Goal: Information Seeking & Learning: Learn about a topic

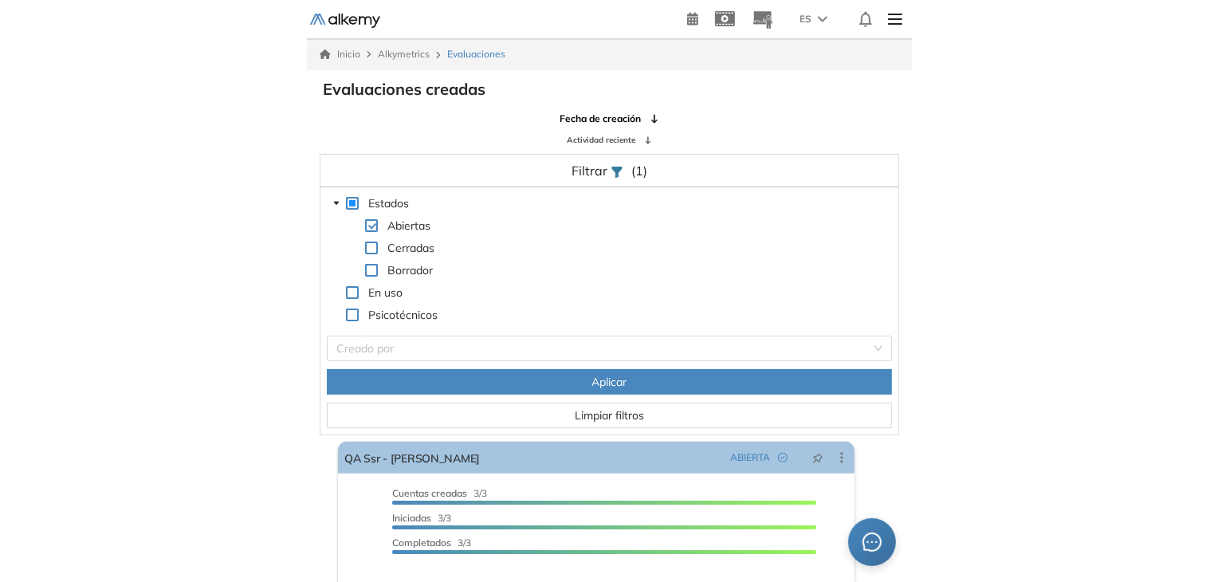
scroll to position [38, 0]
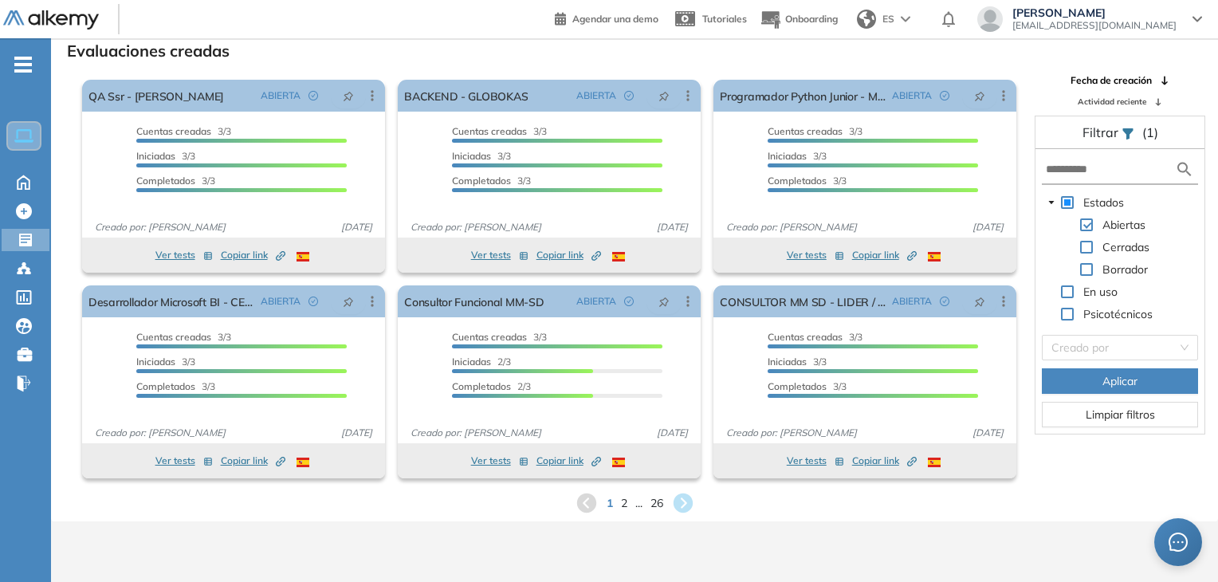
click at [610, 177] on form at bounding box center [1120, 169] width 156 height 29
click at [610, 171] on input "text" at bounding box center [1110, 169] width 129 height 17
type input "*"
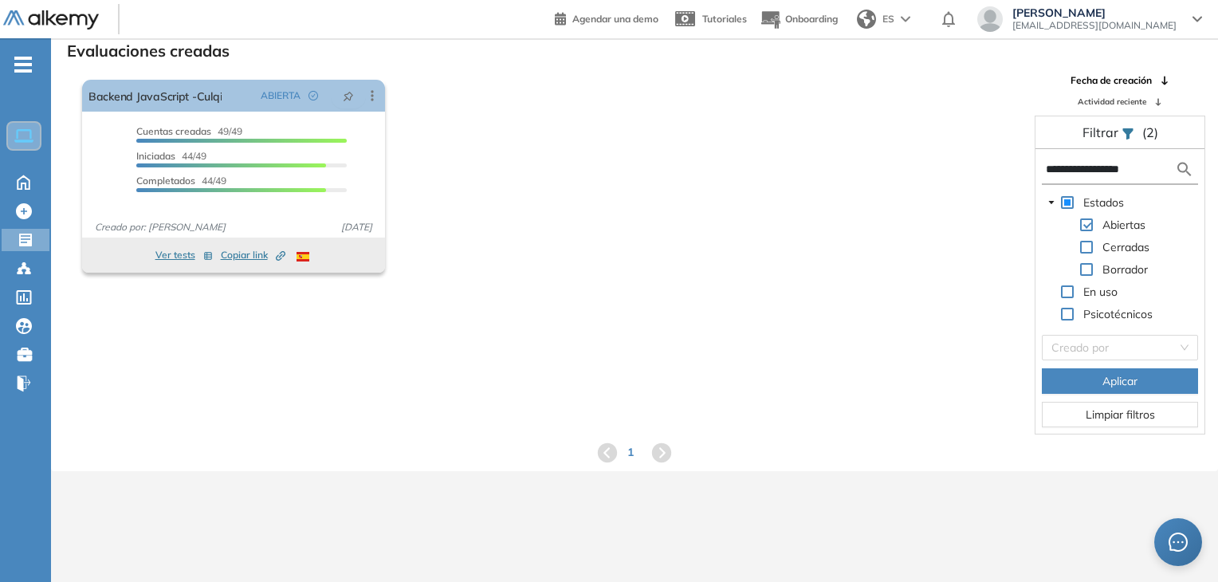
type input "**********"
click at [610, 134] on div "El proctoring será activado ¡Importante!: Los usuarios que ya realizaron la eva…" at bounding box center [549, 176] width 947 height 206
click at [461, 98] on div "El proctoring será activado ¡Importante!: Los usuarios que ya realizaron la eva…" at bounding box center [549, 176] width 947 height 206
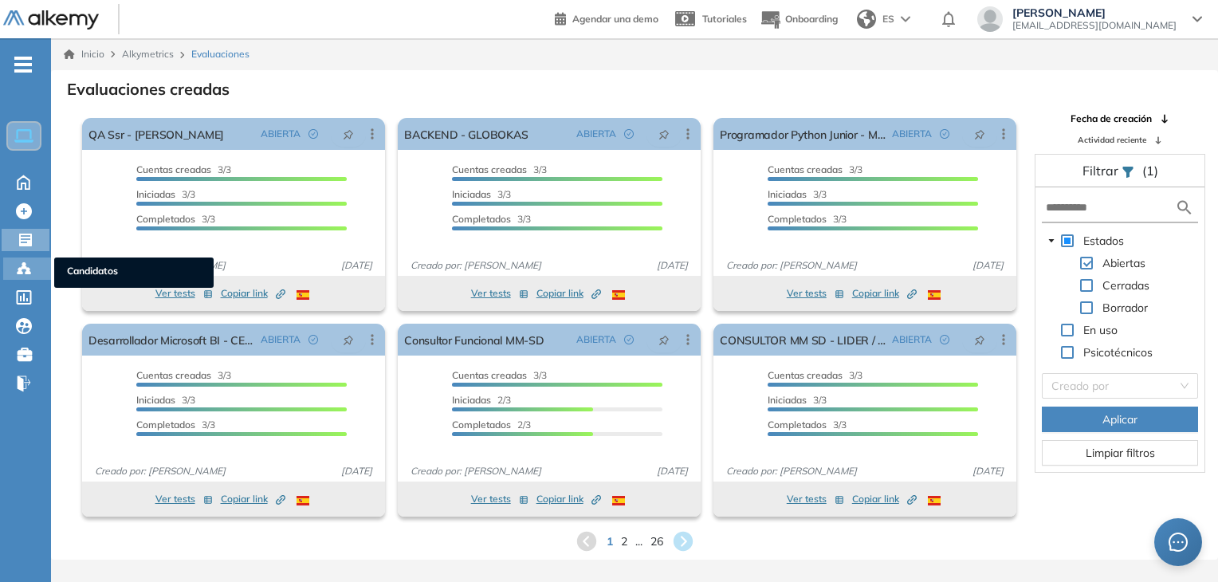
click at [26, 265] on icon at bounding box center [24, 269] width 16 height 16
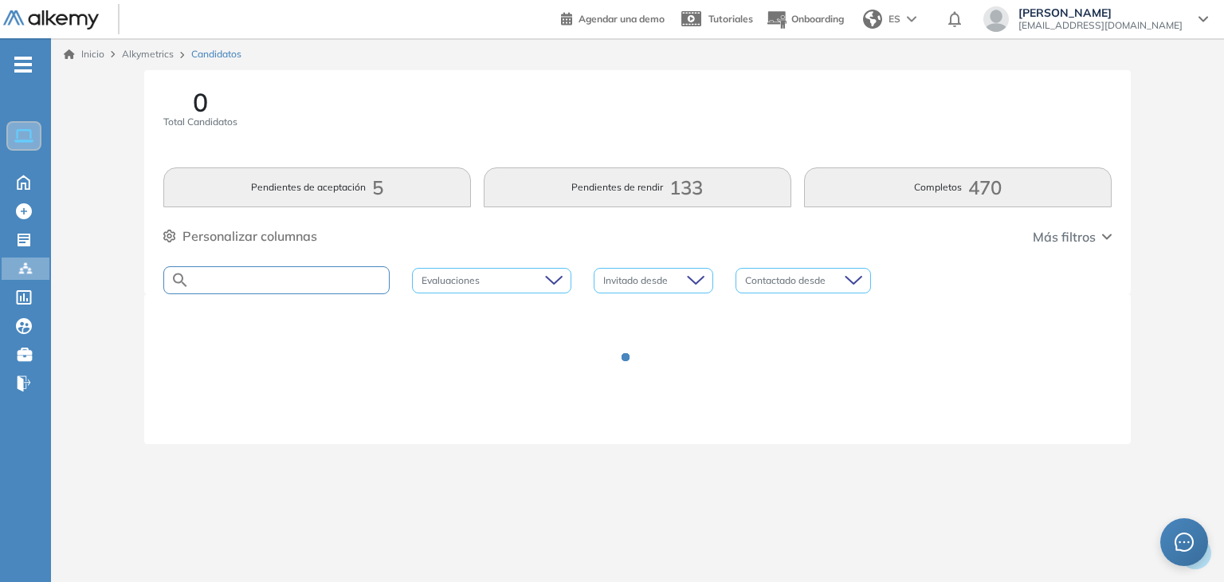
click at [257, 284] on input "text" at bounding box center [289, 280] width 199 height 12
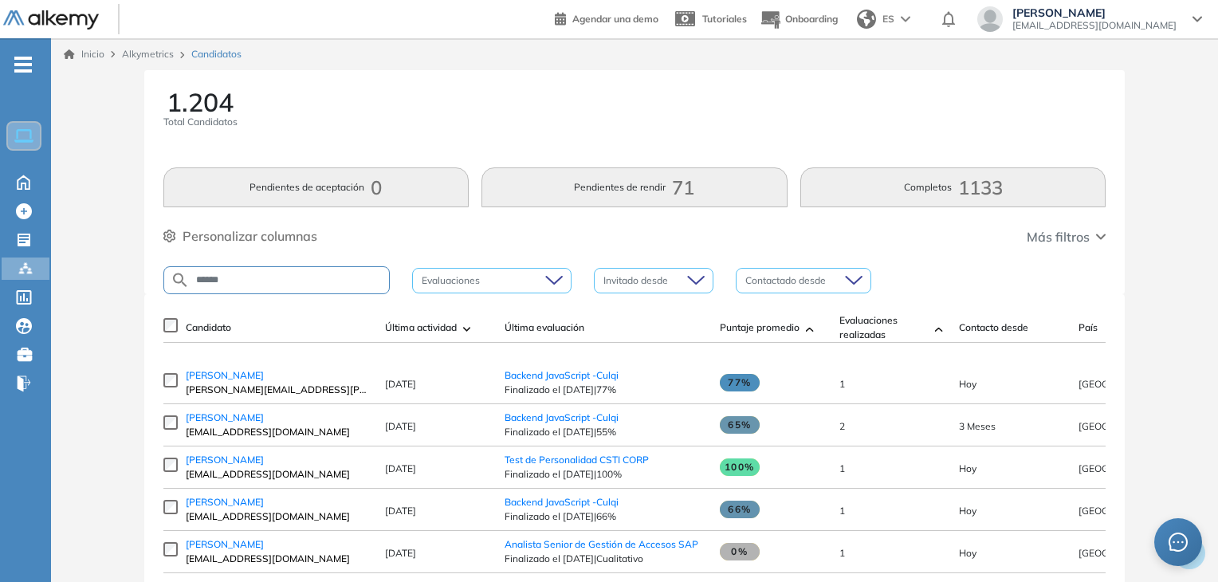
type input "*****"
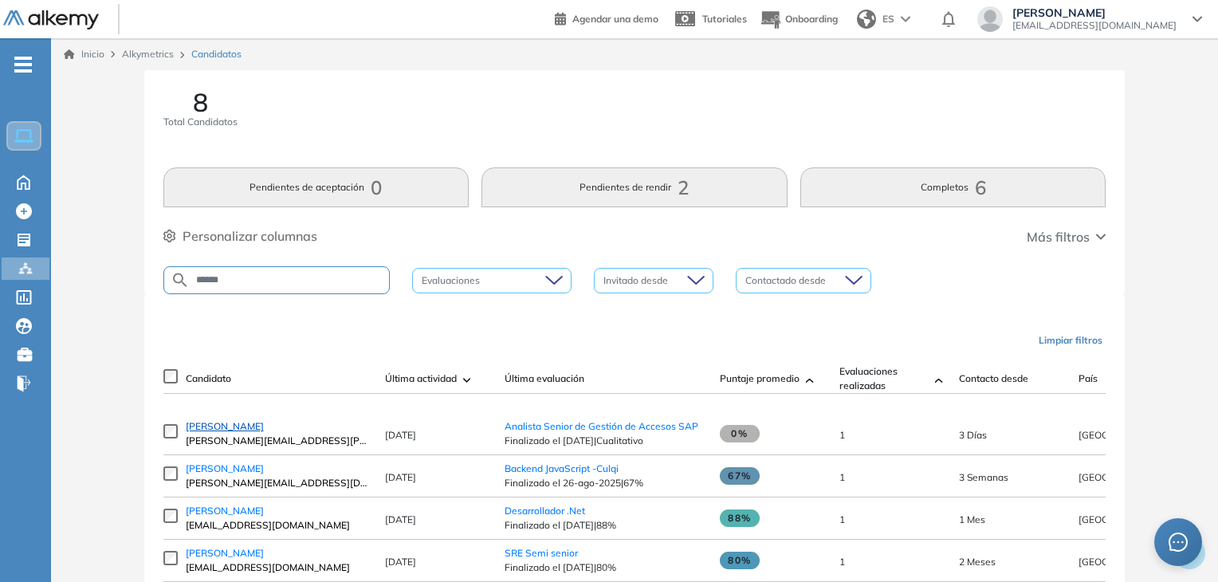
click at [229, 432] on span "Frank Navarro" at bounding box center [225, 426] width 78 height 12
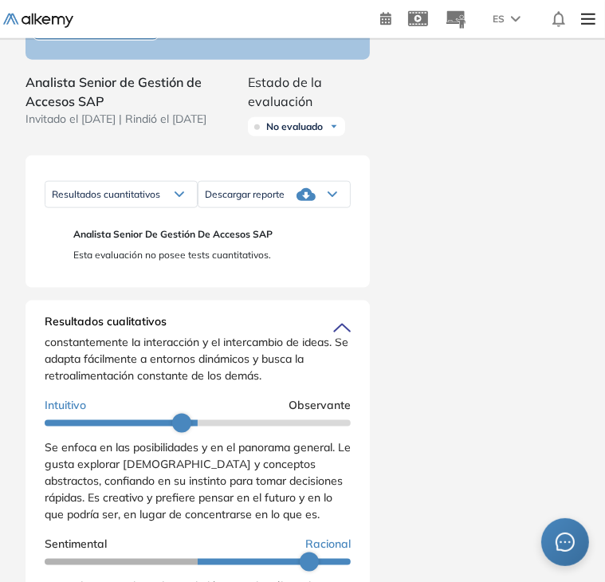
scroll to position [159, 0]
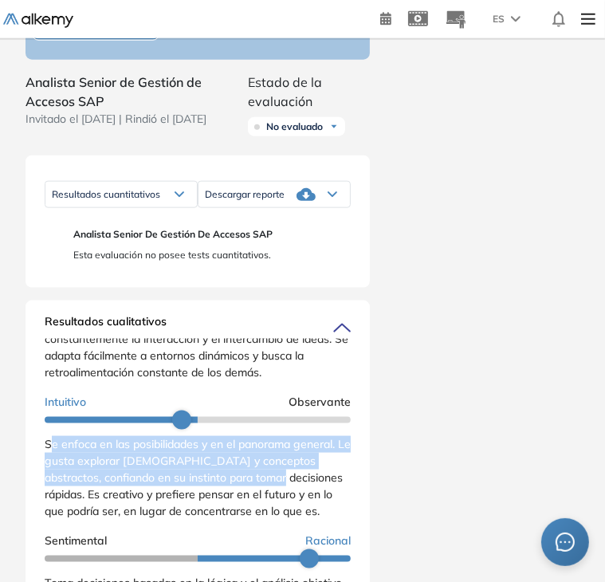
drag, startPoint x: 49, startPoint y: 451, endPoint x: 261, endPoint y: 485, distance: 214.7
click at [261, 485] on span "Se enfoca en las posibilidades y en el panorama general. Le gusta explorar nuev…" at bounding box center [198, 477] width 306 height 81
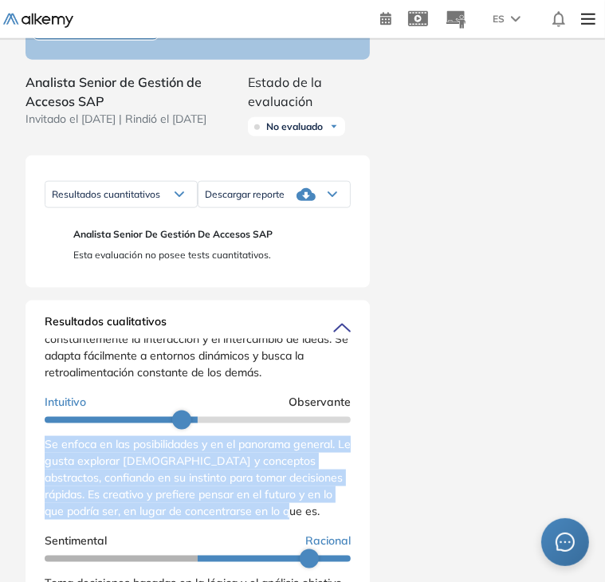
drag, startPoint x: 298, startPoint y: 524, endPoint x: 27, endPoint y: 456, distance: 279.3
click at [27, 456] on div "Resultados cualitativos Personalidad - MBTI Reporte cualitativo Reporte con Afi…" at bounding box center [198, 517] width 344 height 434
copy span "Se enfoca en las posibilidades y en el panorama general. Le gusta explorar nuev…"
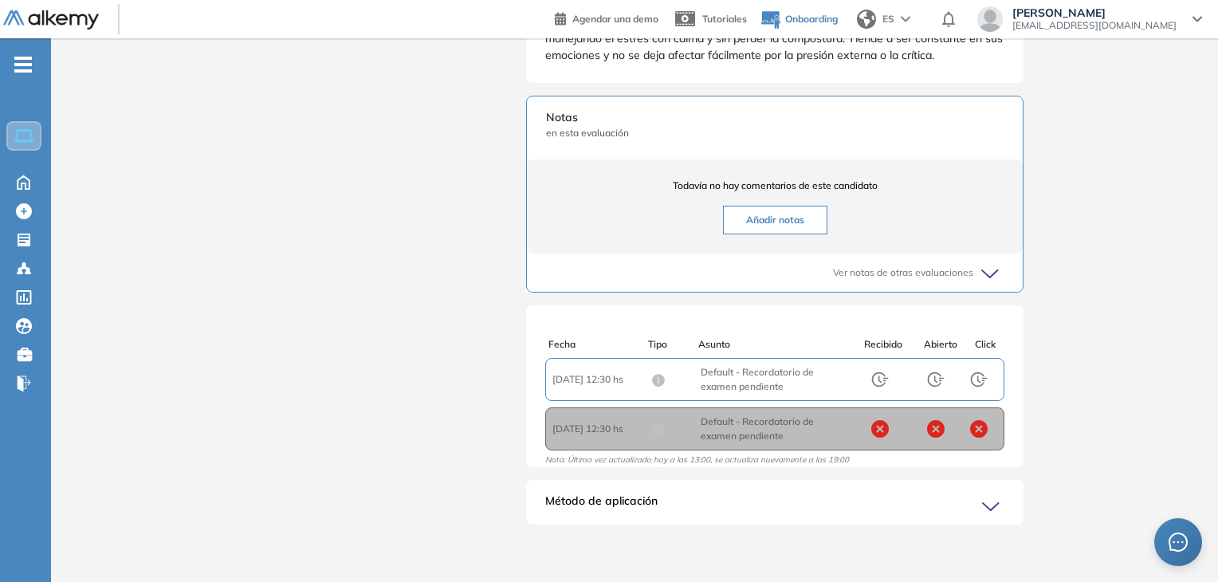
scroll to position [280, 0]
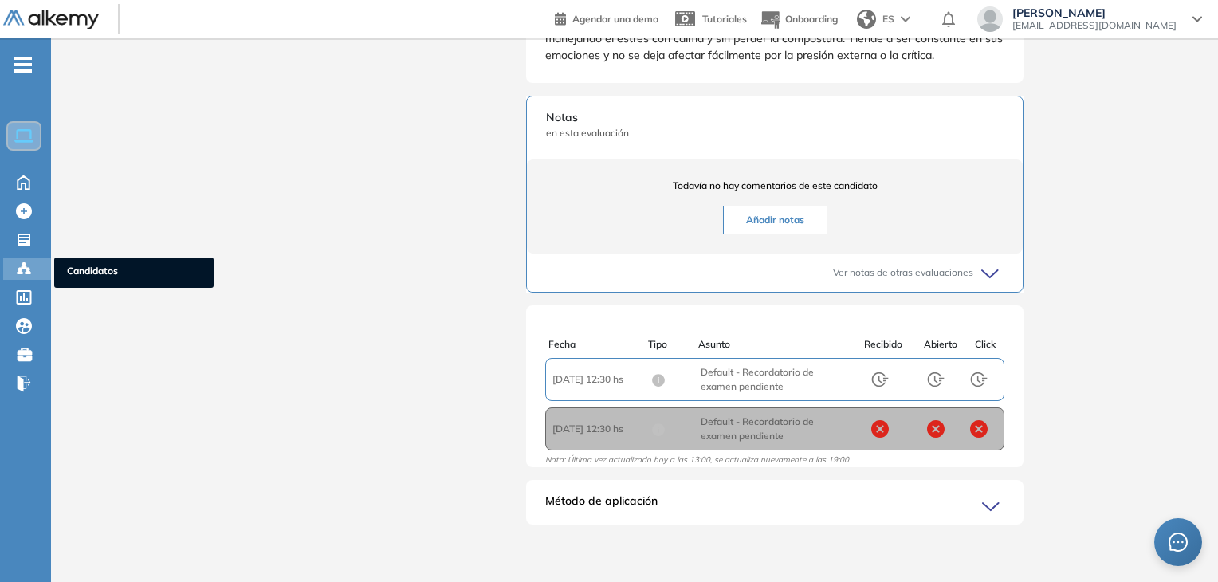
click at [26, 262] on icon at bounding box center [24, 269] width 16 height 16
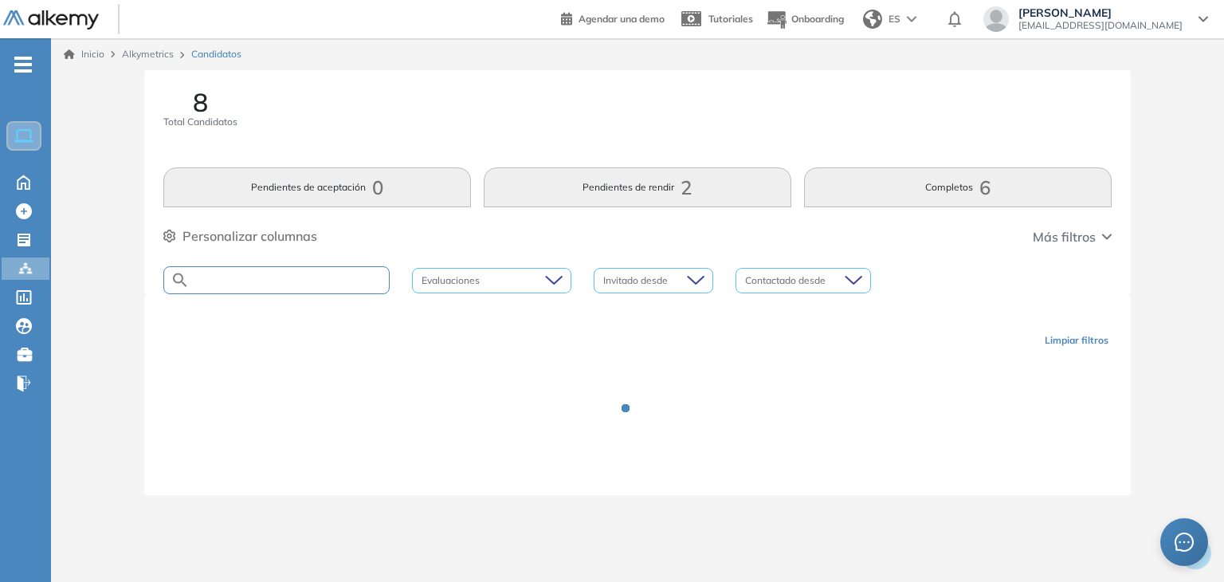
click at [312, 281] on input "text" at bounding box center [289, 280] width 199 height 12
type input "**********"
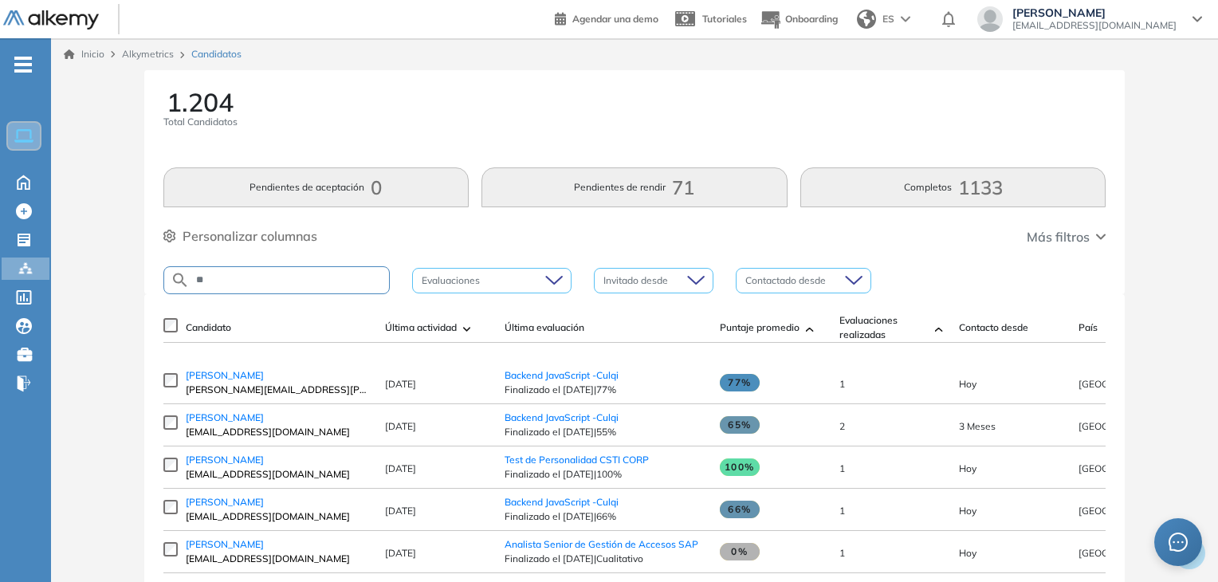
type input "*"
type input "*****"
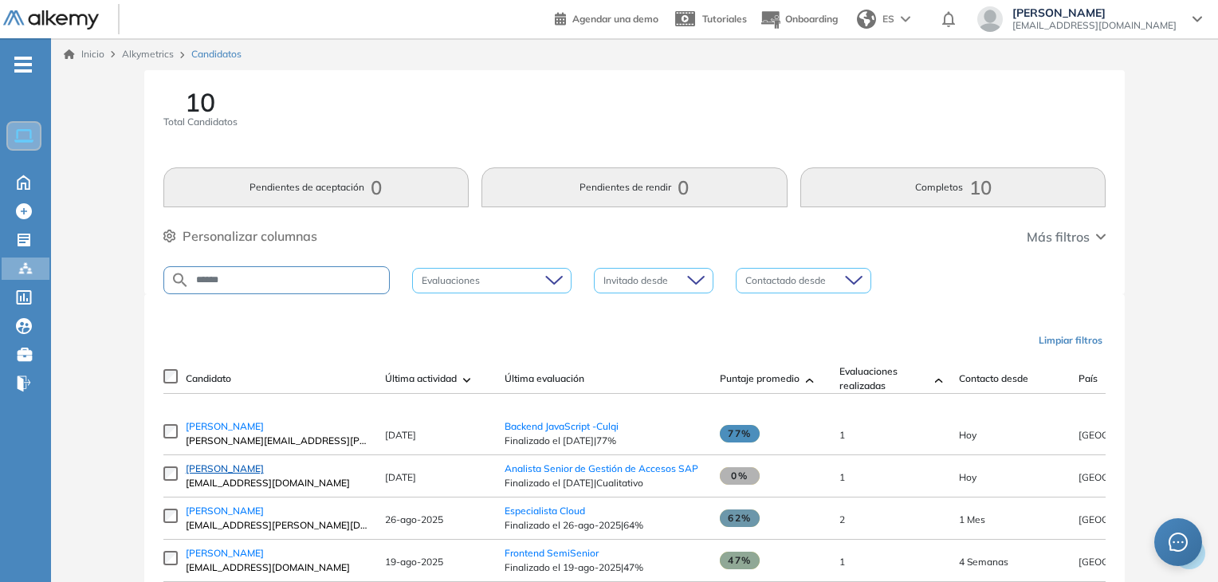
click at [264, 474] on span "Julio Marco Vilcherrez Criollo" at bounding box center [225, 468] width 78 height 12
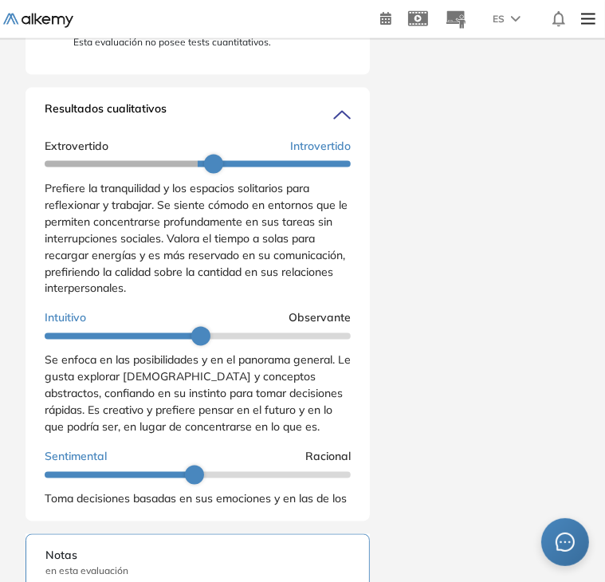
scroll to position [1242, 0]
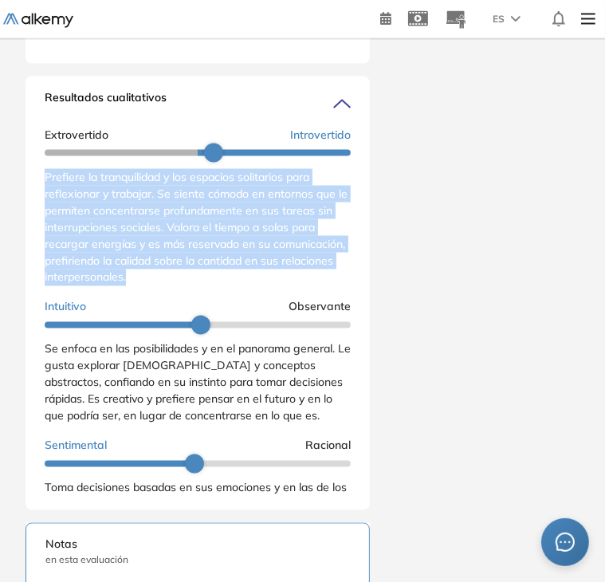
drag, startPoint x: 43, startPoint y: 182, endPoint x: 242, endPoint y: 287, distance: 224.9
click at [242, 287] on div "Resultados cualitativos Personalidad - MBTI Reporte cualitativo Reporte con Afi…" at bounding box center [198, 294] width 344 height 434
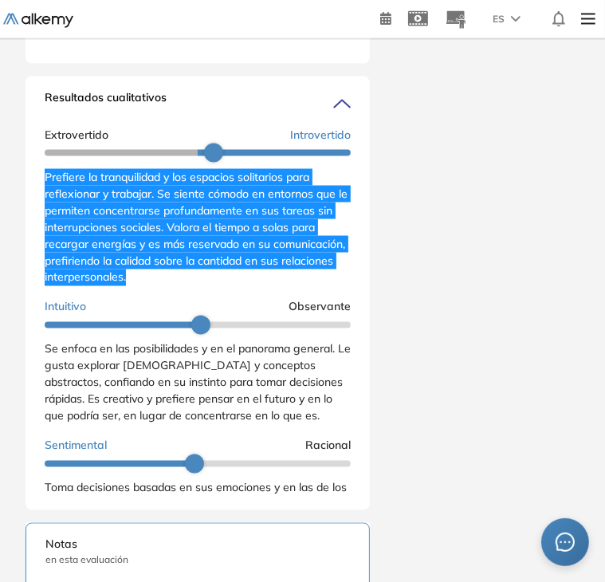
scroll to position [286, 0]
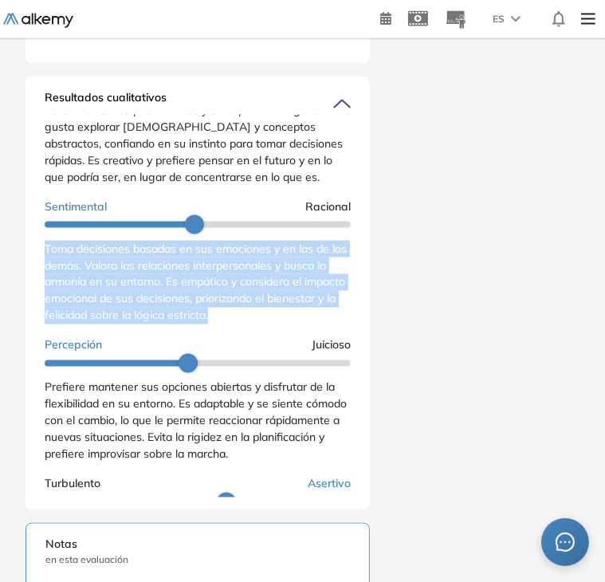
drag, startPoint x: 46, startPoint y: 255, endPoint x: 320, endPoint y: 322, distance: 282.2
click at [320, 322] on div "Toma decisiones basadas en sus emociones y en las de los demás. Valora las rela…" at bounding box center [198, 283] width 306 height 84
copy span "Toma decisiones basadas en sus emociones y en las de los demás. Valora las rela…"
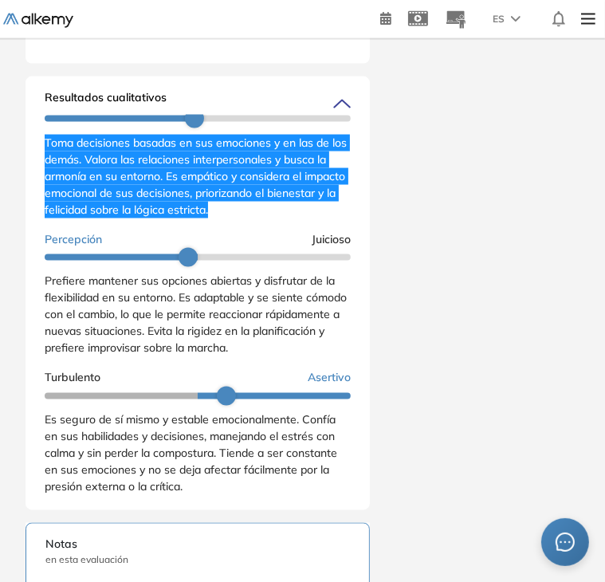
scroll to position [397, 0]
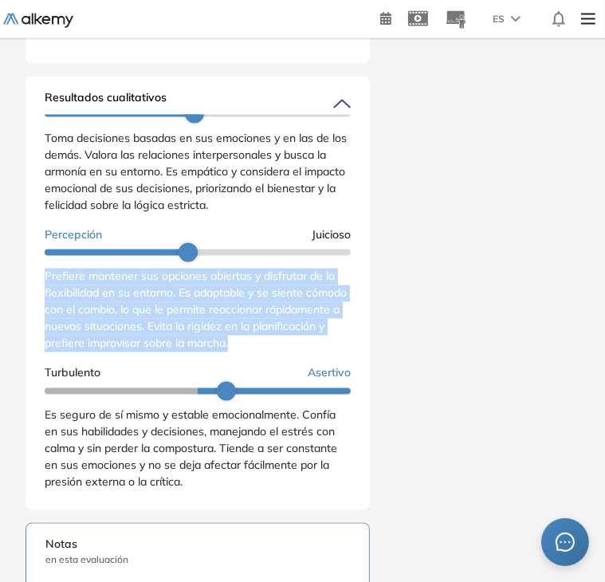
drag, startPoint x: 48, startPoint y: 283, endPoint x: 323, endPoint y: 355, distance: 284.1
click at [323, 352] on div "Prefiere mantener sus opciones abiertas y disfrutar de la flexibilidad en su en…" at bounding box center [198, 311] width 306 height 84
copy span "Prefiere mantener sus opciones abiertas y disfrutar de la flexibilidad en su en…"
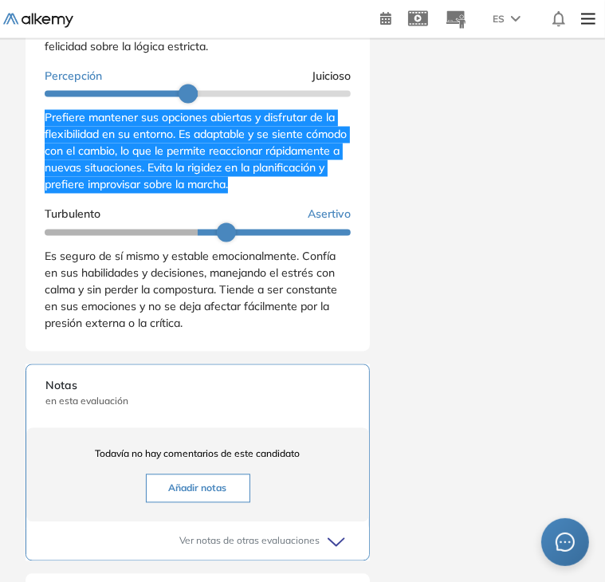
scroll to position [1401, 0]
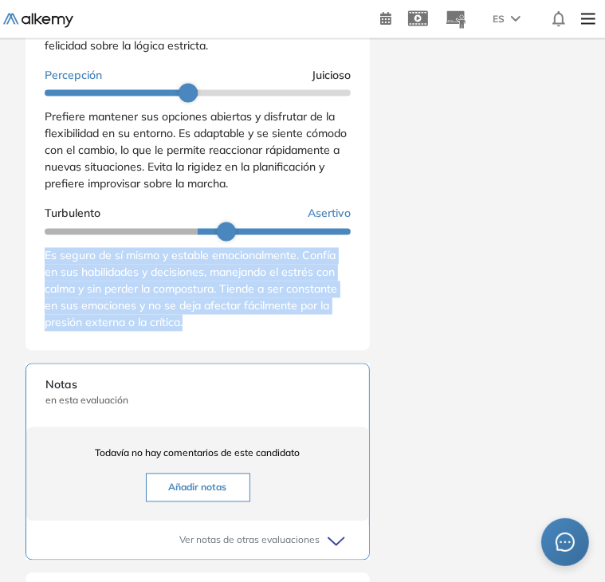
drag, startPoint x: 45, startPoint y: 262, endPoint x: 214, endPoint y: 335, distance: 183.4
click at [214, 332] on div "Es seguro de sí mismo y estable emocionalmente. Confía en sus habilidades y dec…" at bounding box center [198, 290] width 306 height 84
copy span "Es seguro de sí mismo y estable emocionalmente. Confía en sus habilidades y dec…"
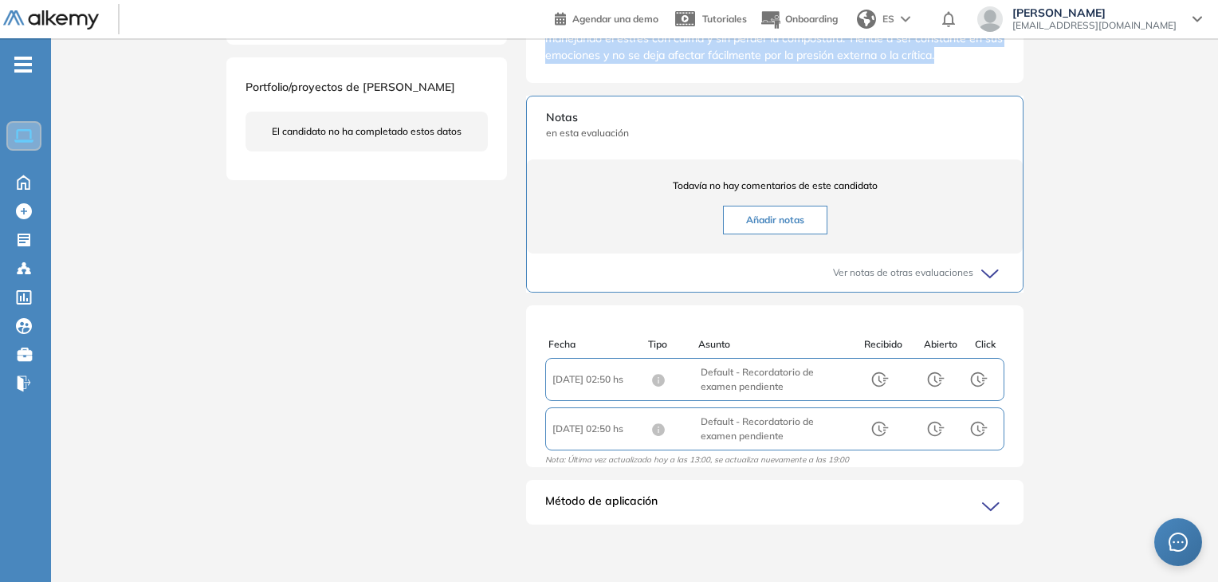
scroll to position [296, 0]
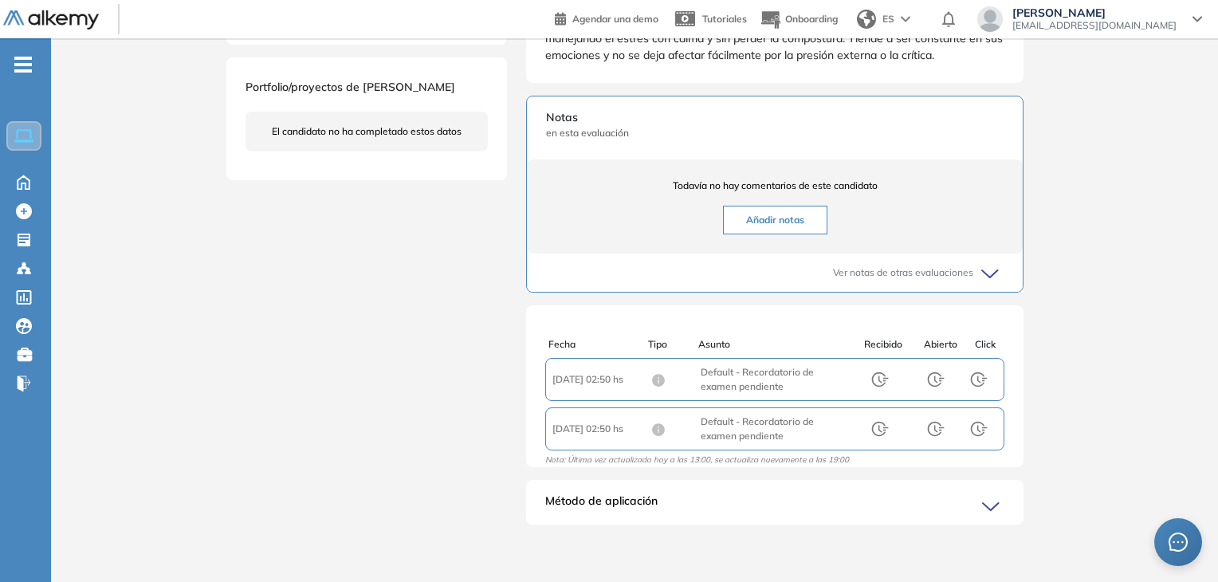
drag, startPoint x: 1101, startPoint y: 247, endPoint x: 1154, endPoint y: 291, distance: 68.5
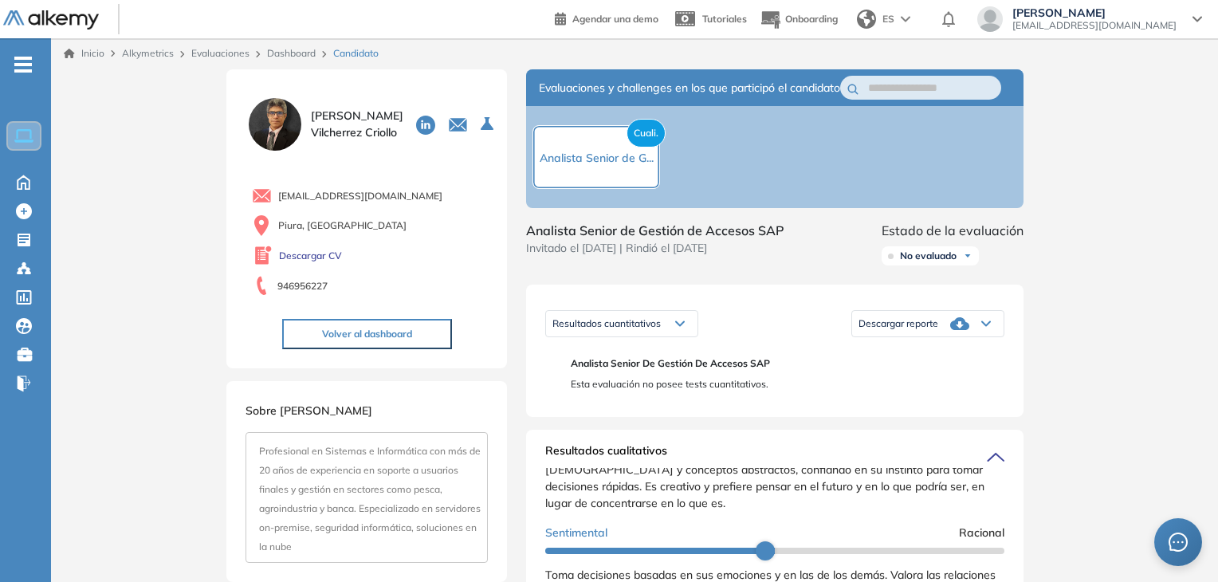
scroll to position [0, 0]
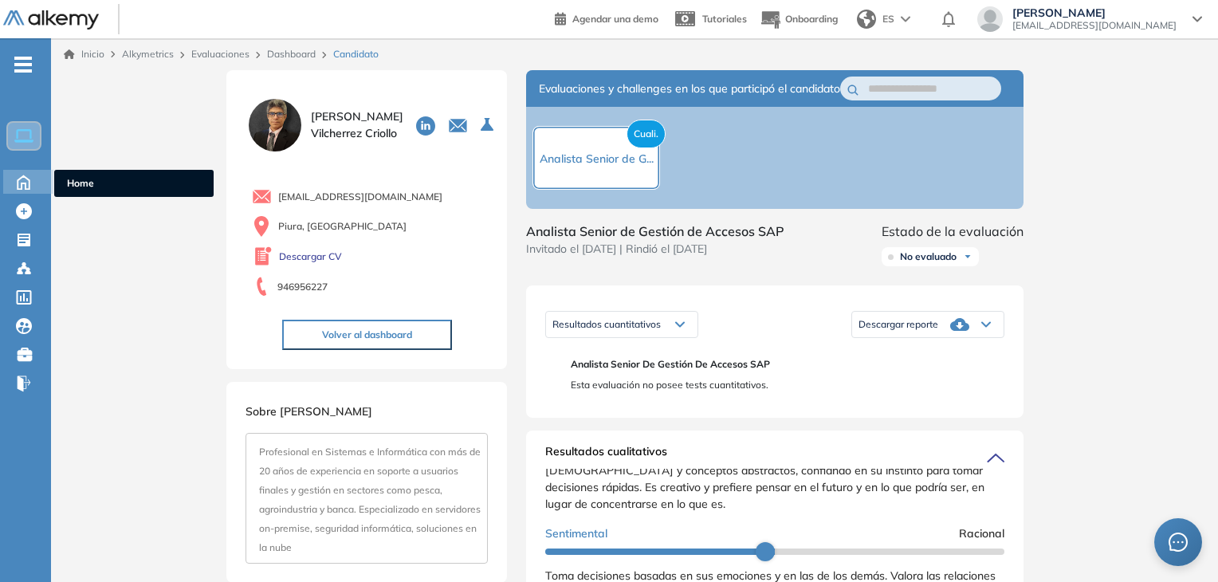
click at [25, 174] on icon at bounding box center [24, 180] width 28 height 19
